Goal: Task Accomplishment & Management: Complete application form

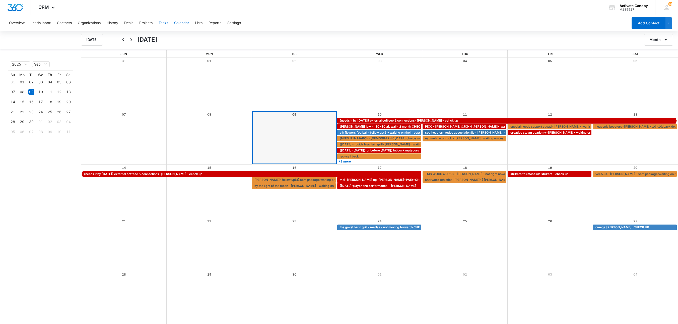
click at [162, 24] on button "Tasks" at bounding box center [164, 23] width 10 height 16
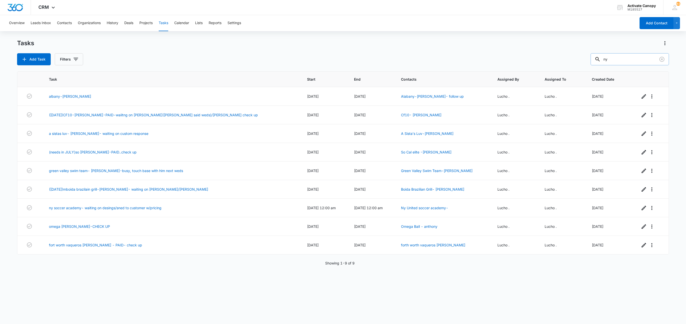
click at [629, 61] on input "ny" at bounding box center [629, 59] width 78 height 12
click at [631, 66] on div "Tasks Add Task Filters ny Task Start End Contacts Assigned By Assigned To Creat…" at bounding box center [342, 181] width 651 height 284
click at [631, 63] on input "ny" at bounding box center [629, 59] width 78 height 12
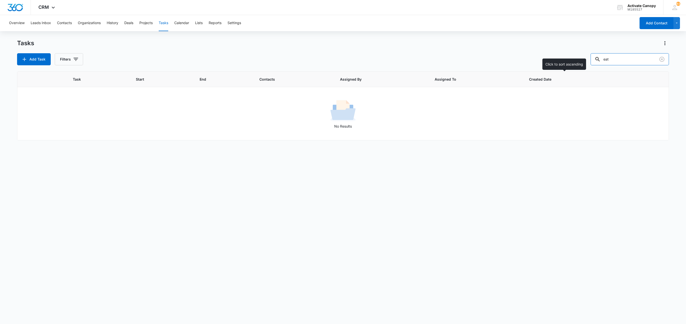
type input "eat"
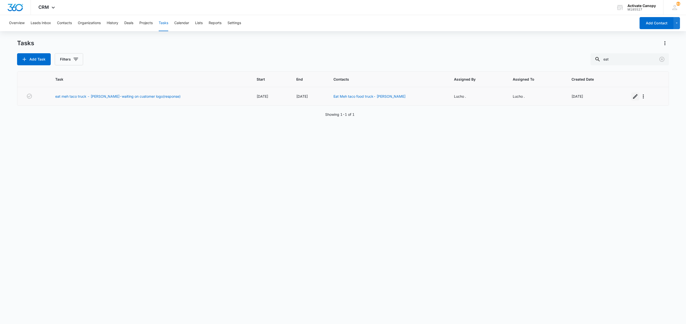
click at [632, 95] on icon "button" at bounding box center [635, 96] width 6 height 6
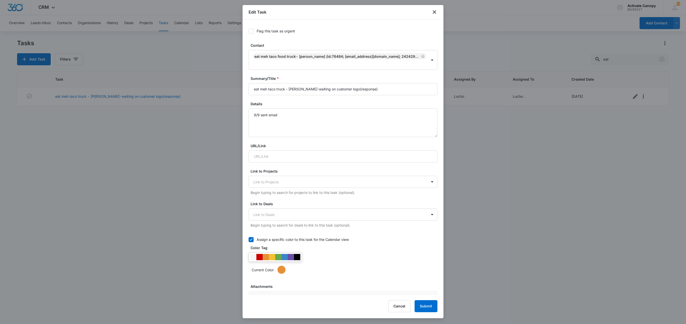
type input "[DATE]"
click at [379, 92] on input "eat meh taco truck - [PERSON_NAME]-waiting on customer logo(response)" at bounding box center [342, 89] width 189 height 12
type input "eat meh taco truck - [PERSON_NAME]-waiting on designer"
click at [252, 113] on textarea "9/9 sent email" at bounding box center [342, 122] width 189 height 29
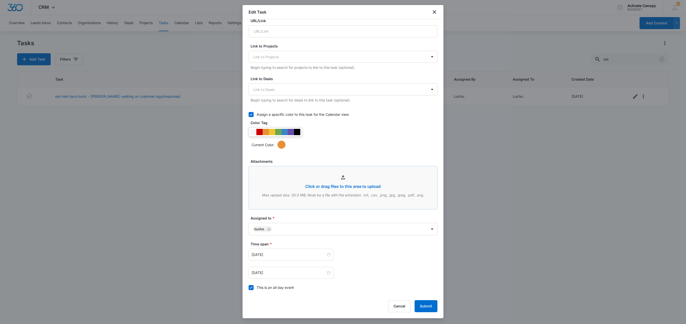
scroll to position [202, 0]
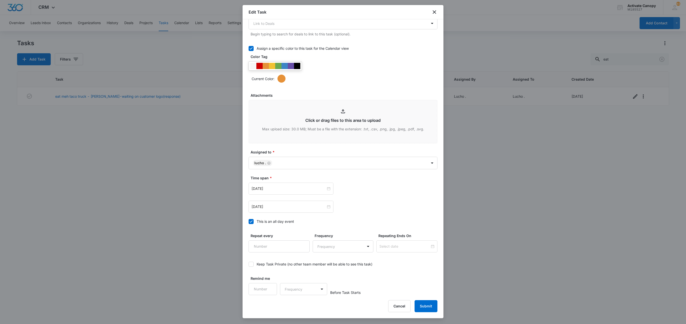
type textarea "9/10 sent emaiil to customer/designer 9/9 sent email"
click at [424, 304] on button "Submit" at bounding box center [425, 306] width 23 height 12
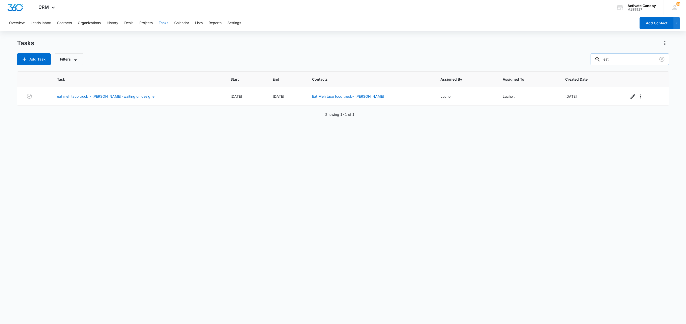
click at [616, 60] on input "eat" at bounding box center [629, 59] width 78 height 12
click at [614, 62] on input "eat" at bounding box center [629, 59] width 78 height 12
type input "e"
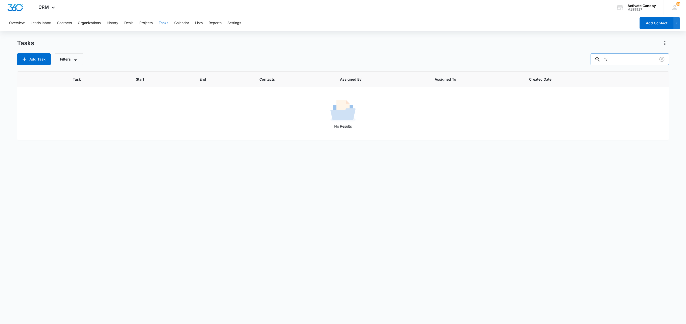
type input "ny"
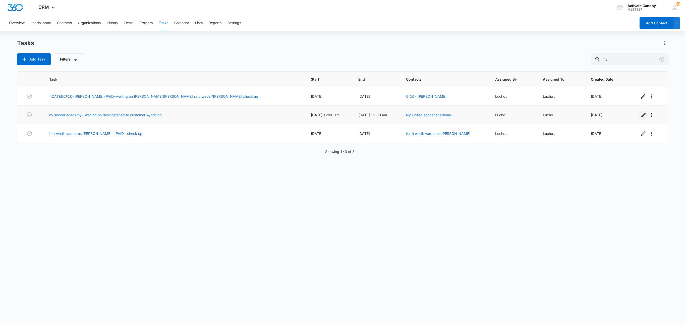
click at [640, 116] on icon "button" at bounding box center [643, 115] width 6 height 6
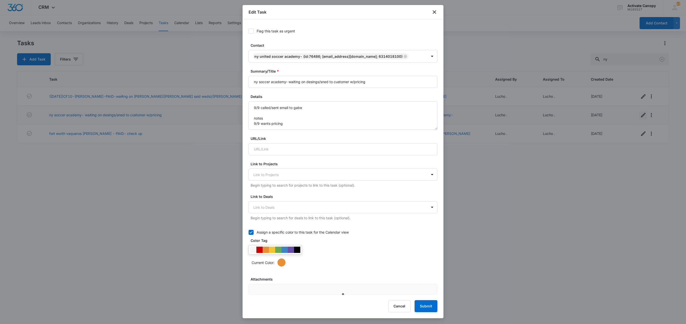
type input "[DATE]"
type input "12:00 am"
type input "[DATE]"
type input "12:00 am"
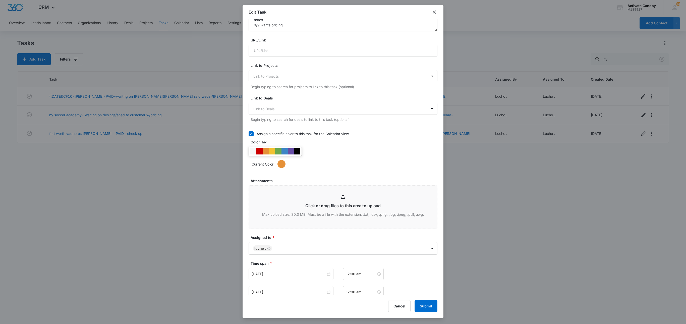
scroll to position [0, 0]
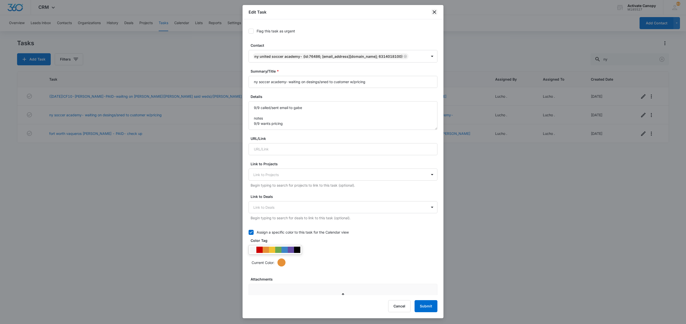
click at [434, 10] on icon "close" at bounding box center [434, 12] width 6 height 6
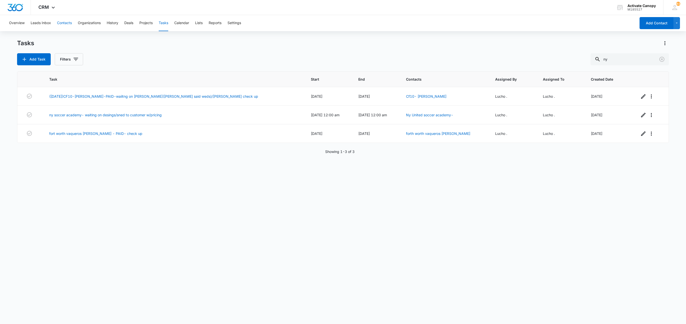
click at [63, 20] on button "Contacts" at bounding box center [64, 23] width 15 height 16
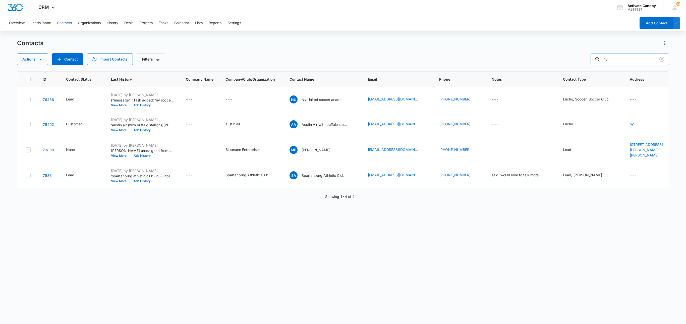
click at [634, 62] on input "ny" at bounding box center [629, 59] width 78 height 12
click at [421, 99] on icon "Email - info@nyunitedsoccer.com - Select to Edit Field" at bounding box center [424, 99] width 6 height 6
click at [402, 68] on input "[EMAIL_ADDRESS][DOMAIN_NAME]" at bounding box center [395, 68] width 63 height 12
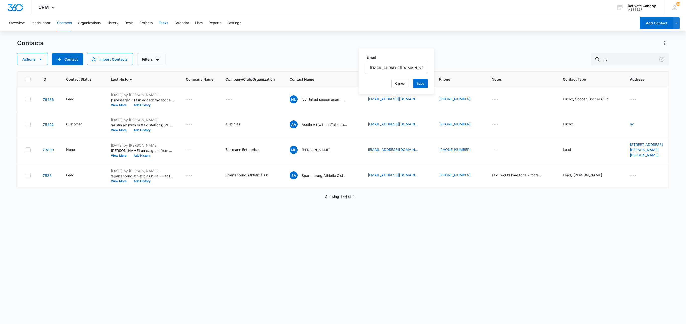
click at [167, 24] on button "Tasks" at bounding box center [164, 23] width 10 height 16
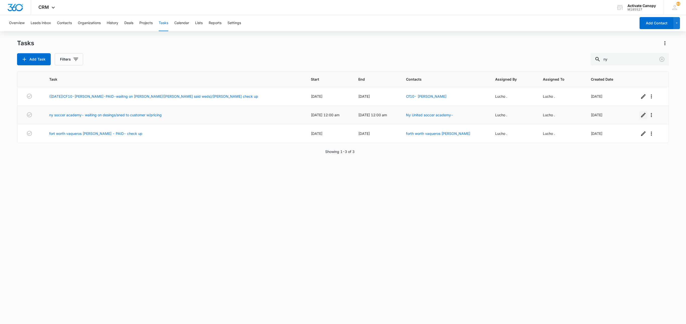
click at [640, 116] on icon "button" at bounding box center [643, 115] width 6 height 6
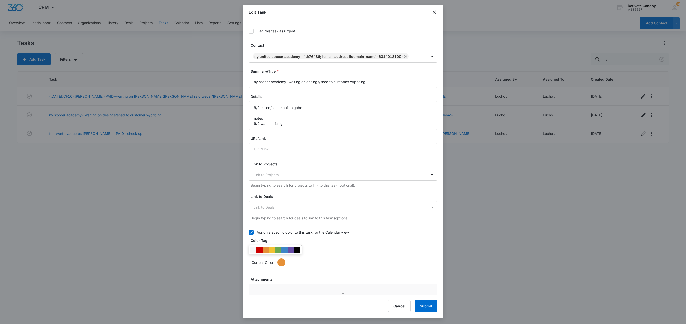
type input "[DATE]"
type input "12:00 am"
type input "[DATE]"
type input "12:00 am"
click at [252, 110] on textarea "9/9 called/sent email to gabe notes 9/9 wants pricing" at bounding box center [342, 115] width 189 height 29
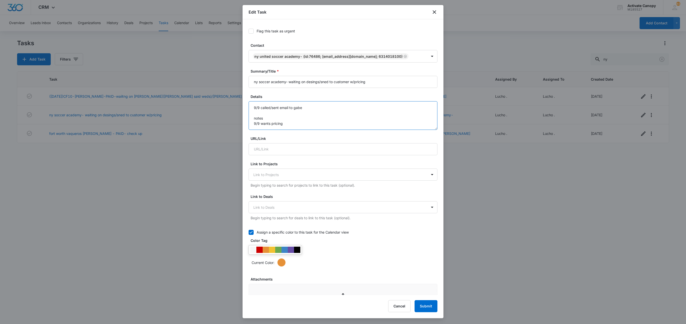
click at [308, 108] on textarea "9/9 called/sent email to gabe notes 9/9 wants pricing" at bounding box center [342, 115] width 189 height 29
type textarea "9/10 sent designs 9/9 called/sent email to gabe notes 9/9 wants pricing"
drag, startPoint x: 368, startPoint y: 84, endPoint x: 322, endPoint y: 88, distance: 45.8
click at [322, 88] on input "ny soccer academy- waiting on desings/sned to customer w/pricing" at bounding box center [342, 82] width 189 height 12
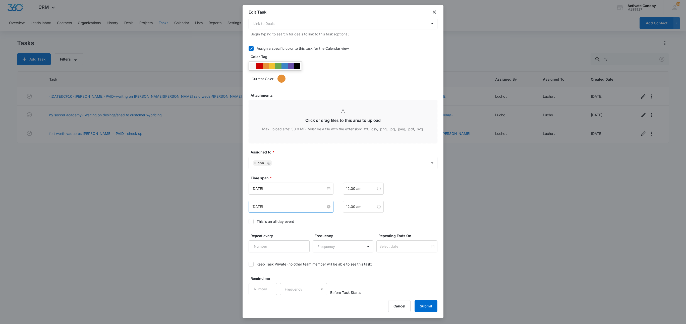
type input "ny soccer academy- waiting on customer response"
click at [284, 206] on input "[DATE]" at bounding box center [288, 207] width 74 height 6
type input "[DATE]"
click at [303, 244] on div "12" at bounding box center [301, 245] width 6 height 6
click at [310, 191] on div "[DATE]" at bounding box center [290, 188] width 85 height 12
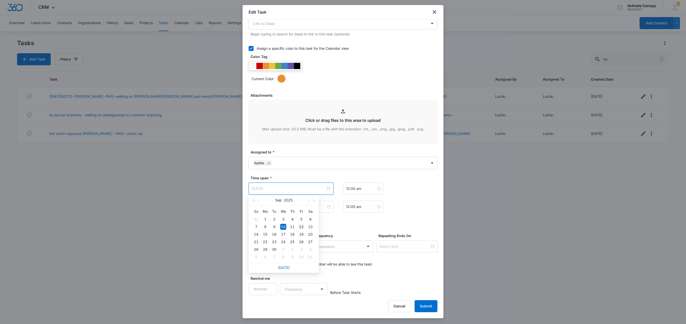
click at [301, 227] on div "12" at bounding box center [301, 227] width 6 height 6
type input "[DATE]"
click at [429, 307] on button "Submit" at bounding box center [425, 306] width 23 height 12
